Goal: Task Accomplishment & Management: Use online tool/utility

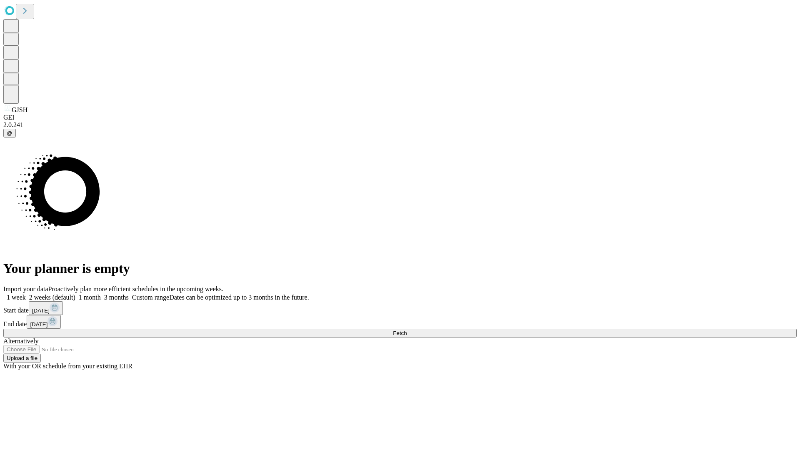
click at [406, 330] on span "Fetch" at bounding box center [400, 333] width 14 height 6
